Goal: Use online tool/utility

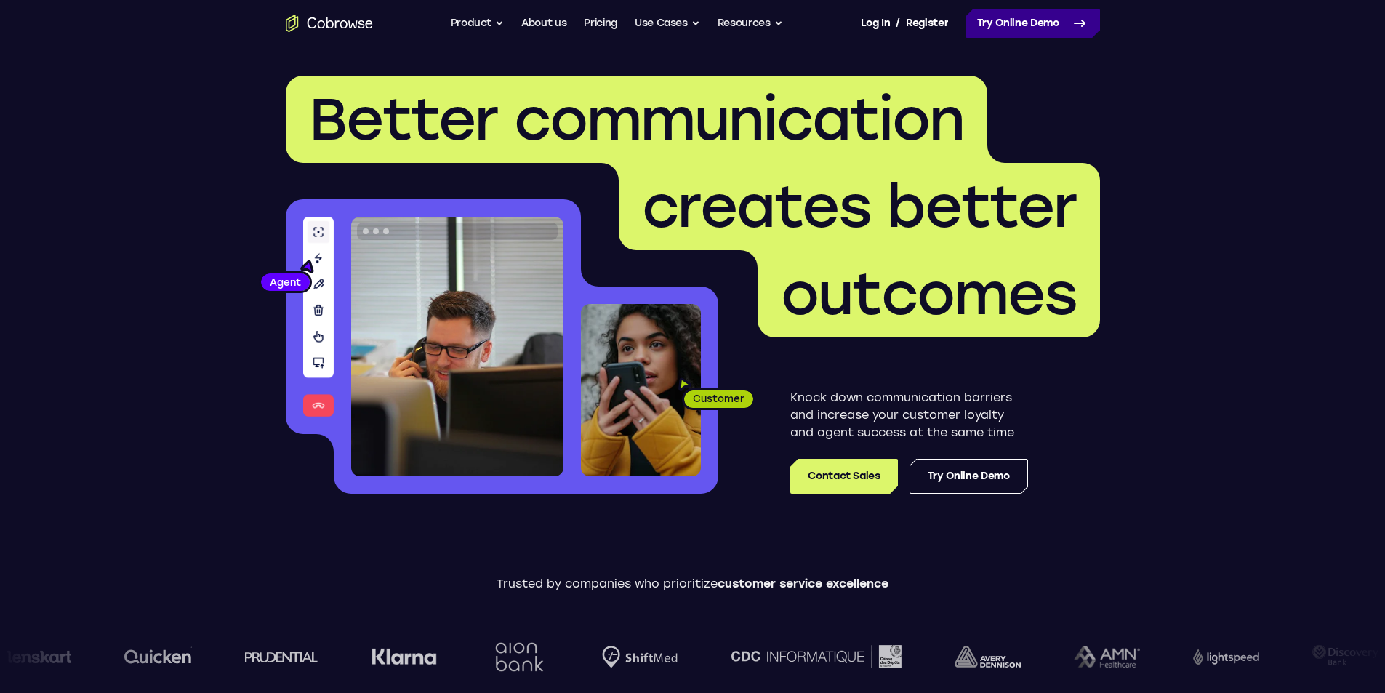
click at [1029, 24] on link "Try Online Demo" at bounding box center [1032, 23] width 134 height 29
click at [1030, 24] on link "Try Online Demo" at bounding box center [1032, 23] width 134 height 29
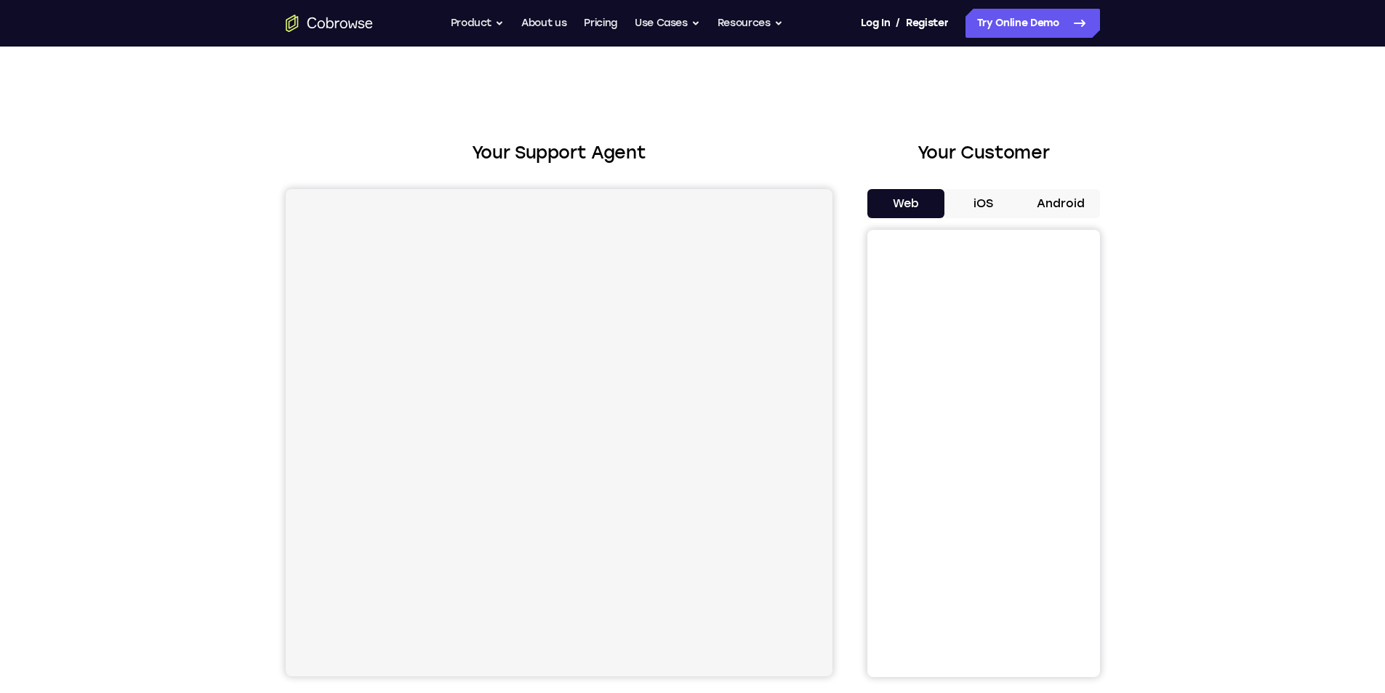
click at [1065, 195] on button "Android" at bounding box center [1061, 203] width 78 height 29
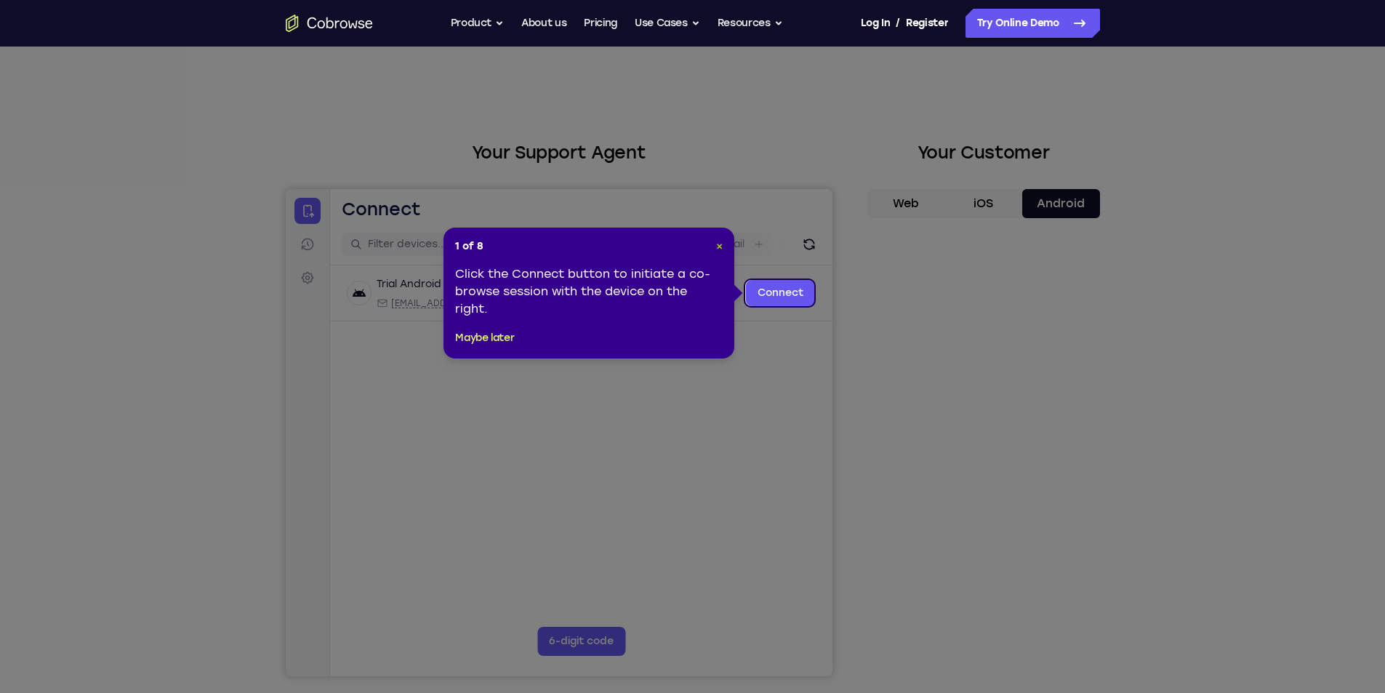
click at [718, 249] on span "×" at bounding box center [719, 246] width 7 height 12
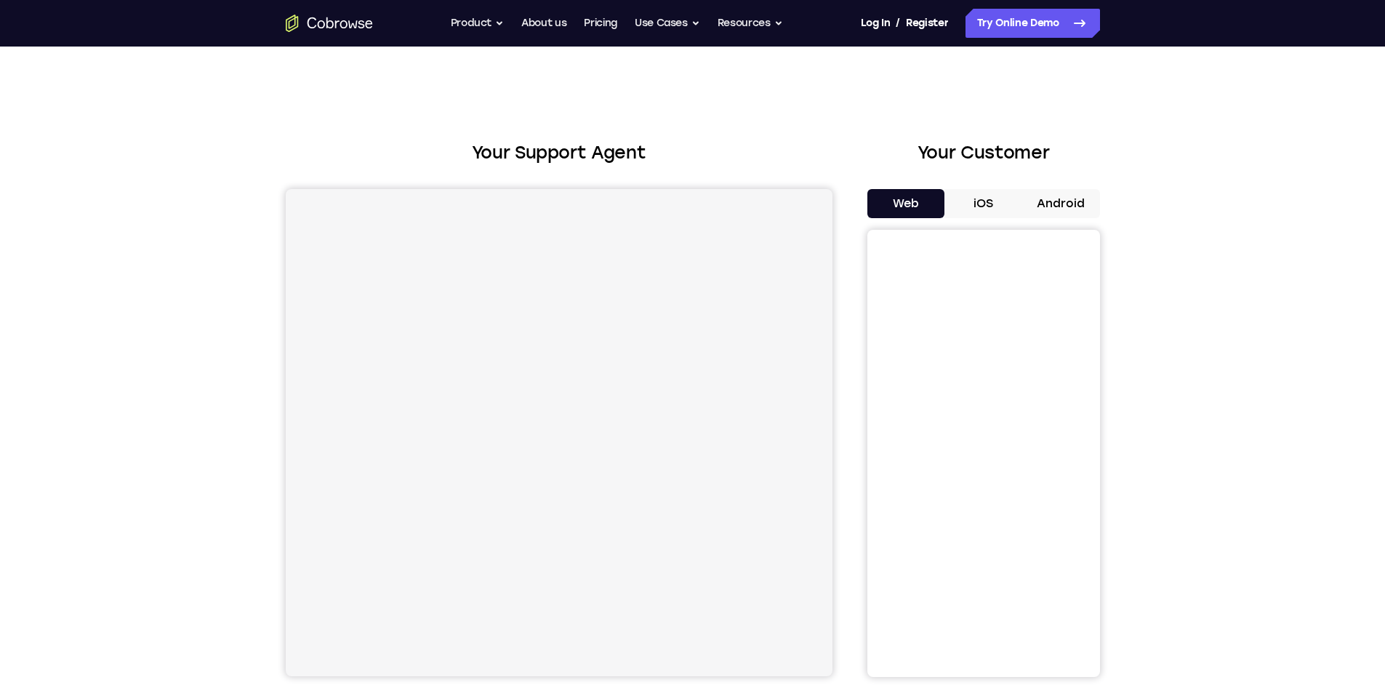
click at [1065, 208] on button "Android" at bounding box center [1061, 203] width 78 height 29
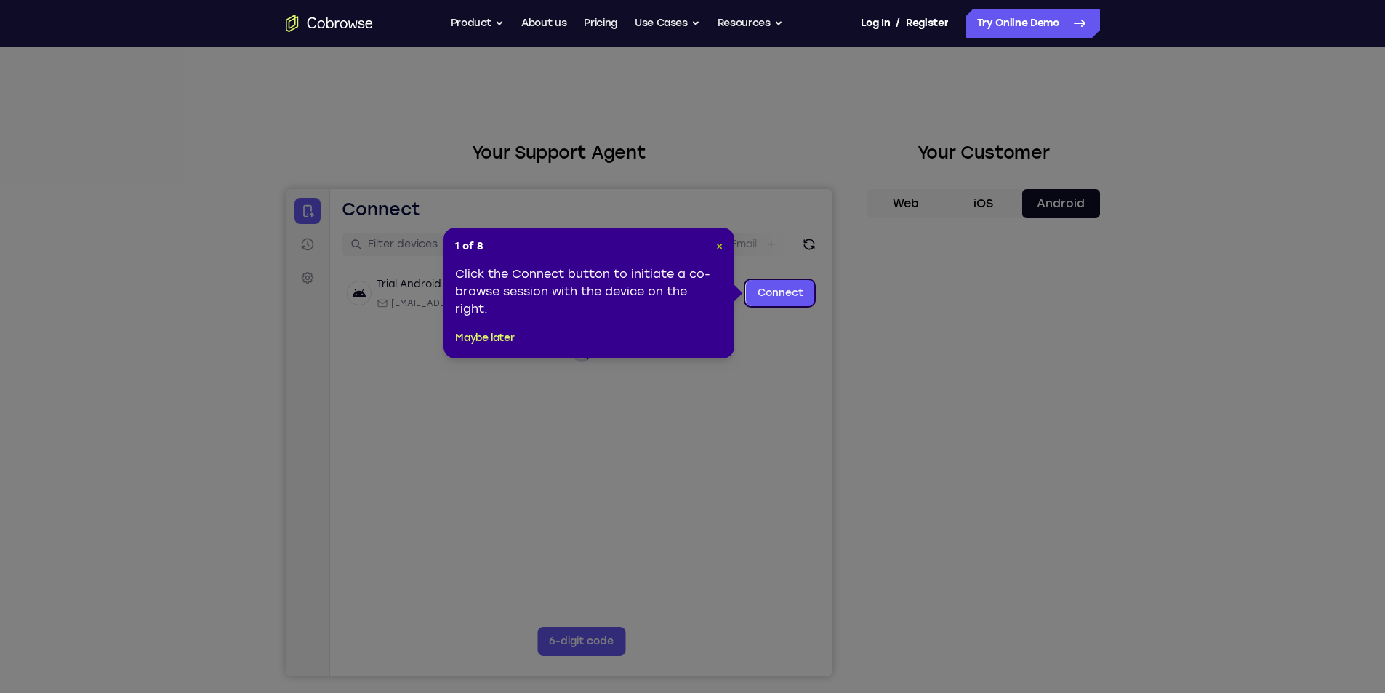
click at [716, 244] on span "×" at bounding box center [719, 246] width 7 height 12
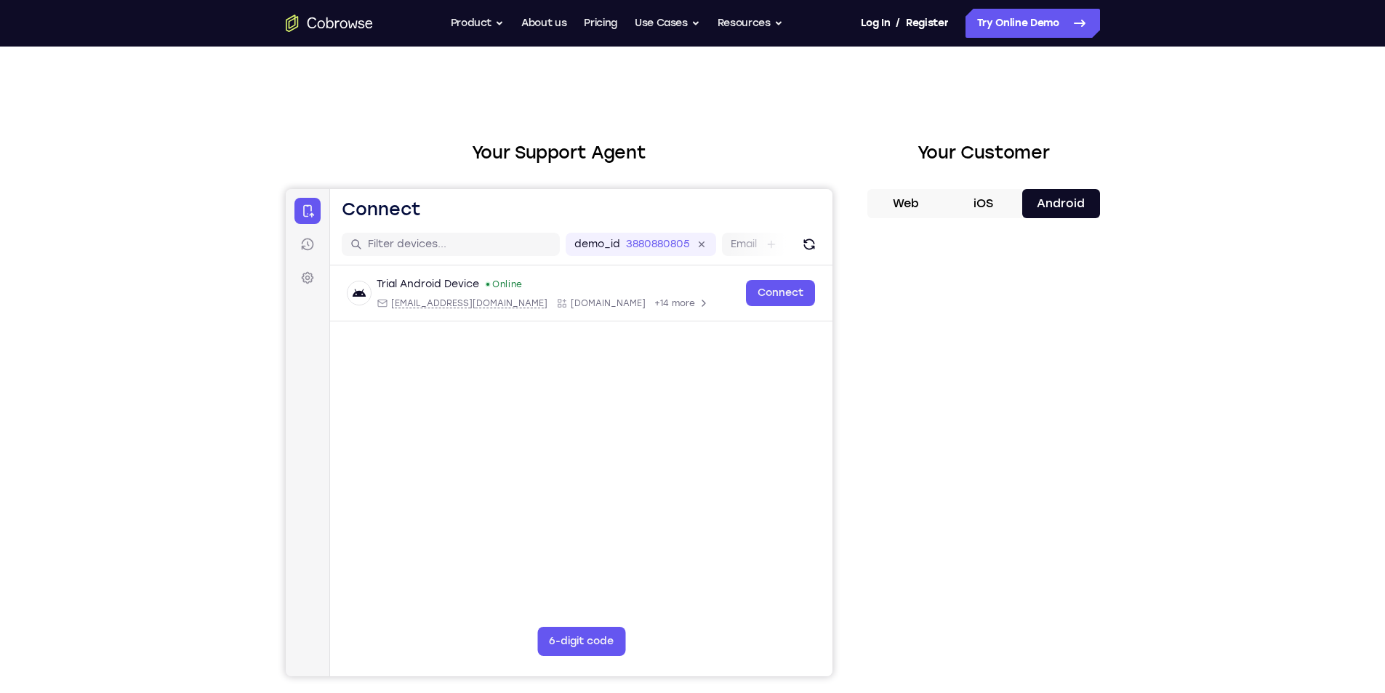
click at [835, 401] on div "Your Support Agent Your Customer Web iOS Android" at bounding box center [693, 408] width 814 height 537
click at [873, 487] on div at bounding box center [983, 453] width 233 height 447
click at [869, 510] on div at bounding box center [983, 453] width 233 height 447
click at [840, 505] on div "Your Support Agent Your Customer Web iOS Android" at bounding box center [693, 408] width 814 height 537
drag, startPoint x: 872, startPoint y: 487, endPoint x: 847, endPoint y: 490, distance: 24.9
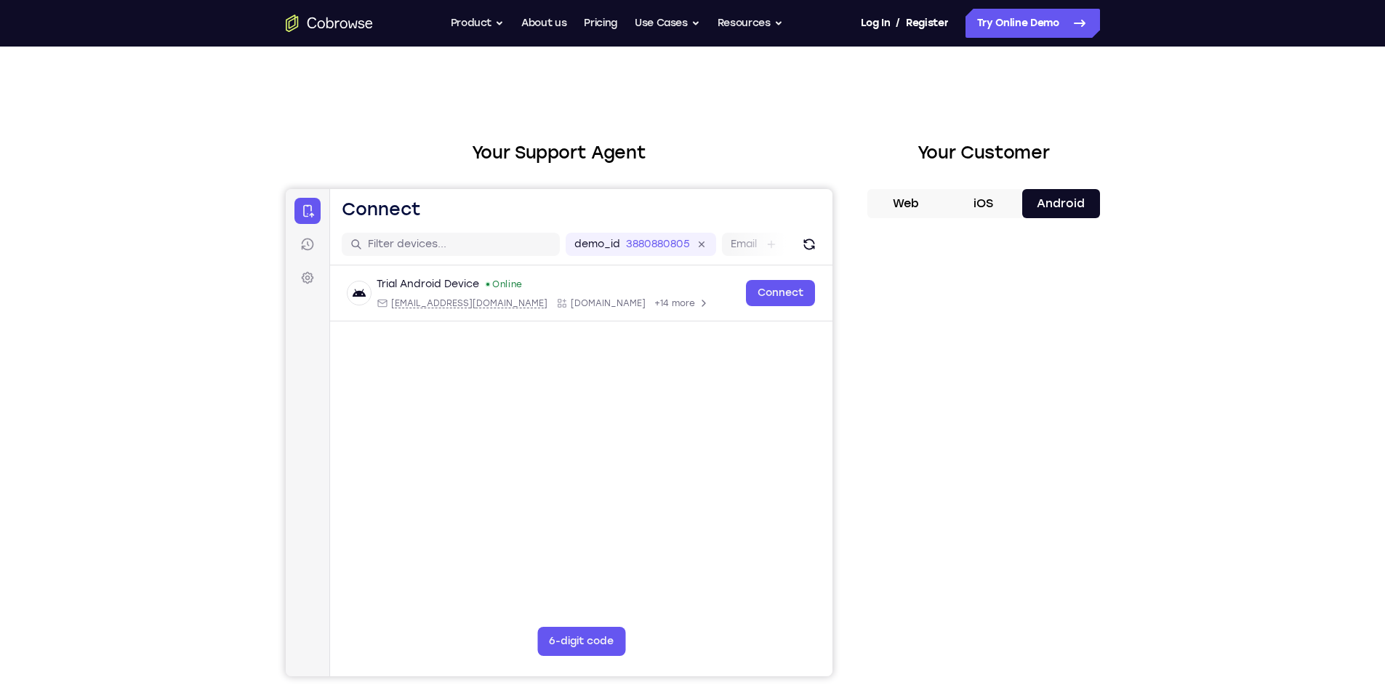
click at [865, 487] on div "Your Support Agent Your Customer Web iOS Android" at bounding box center [693, 408] width 814 height 537
click at [823, 507] on main "demo_id 3880880805 3880880805 Email User ID Device ID Device name 6-digit code …" at bounding box center [580, 467] width 502 height 487
click at [771, 495] on main "demo_id 3880880805 3880880805 Email User ID Device ID Device name 6-digit code …" at bounding box center [580, 467] width 502 height 487
click at [854, 520] on div "Your Support Agent Your Customer Web iOS Android" at bounding box center [693, 408] width 814 height 537
click at [851, 526] on div "Your Support Agent Your Customer Web iOS Android" at bounding box center [693, 408] width 814 height 537
